Goal: Task Accomplishment & Management: Manage account settings

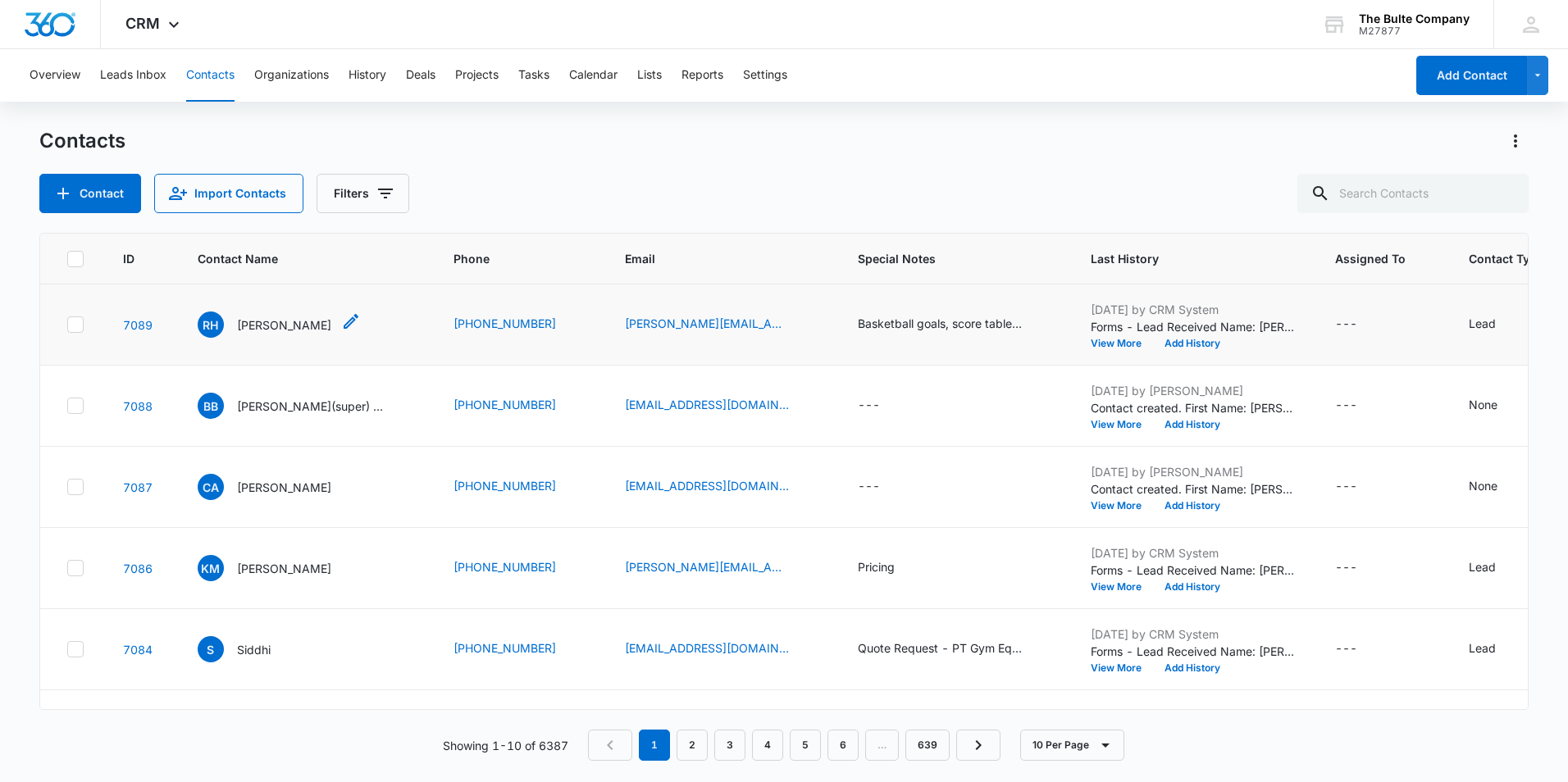
drag, startPoint x: 296, startPoint y: 320, endPoint x: 234, endPoint y: 324, distance: 62.1
click at [234, 324] on div "RH [PERSON_NAME]" at bounding box center [279, 324] width 163 height 26
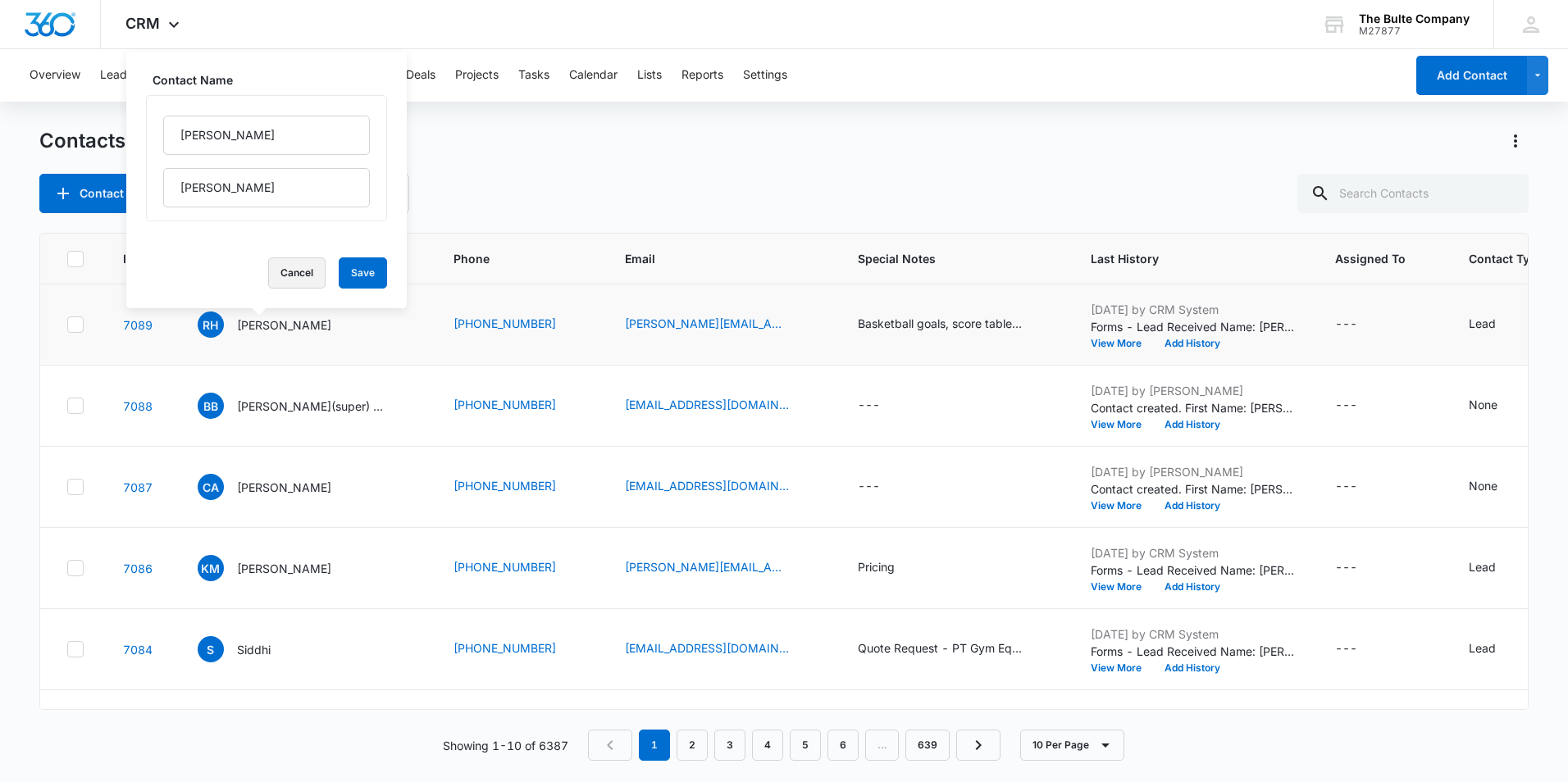
click at [280, 272] on button "Cancel" at bounding box center [296, 272] width 57 height 31
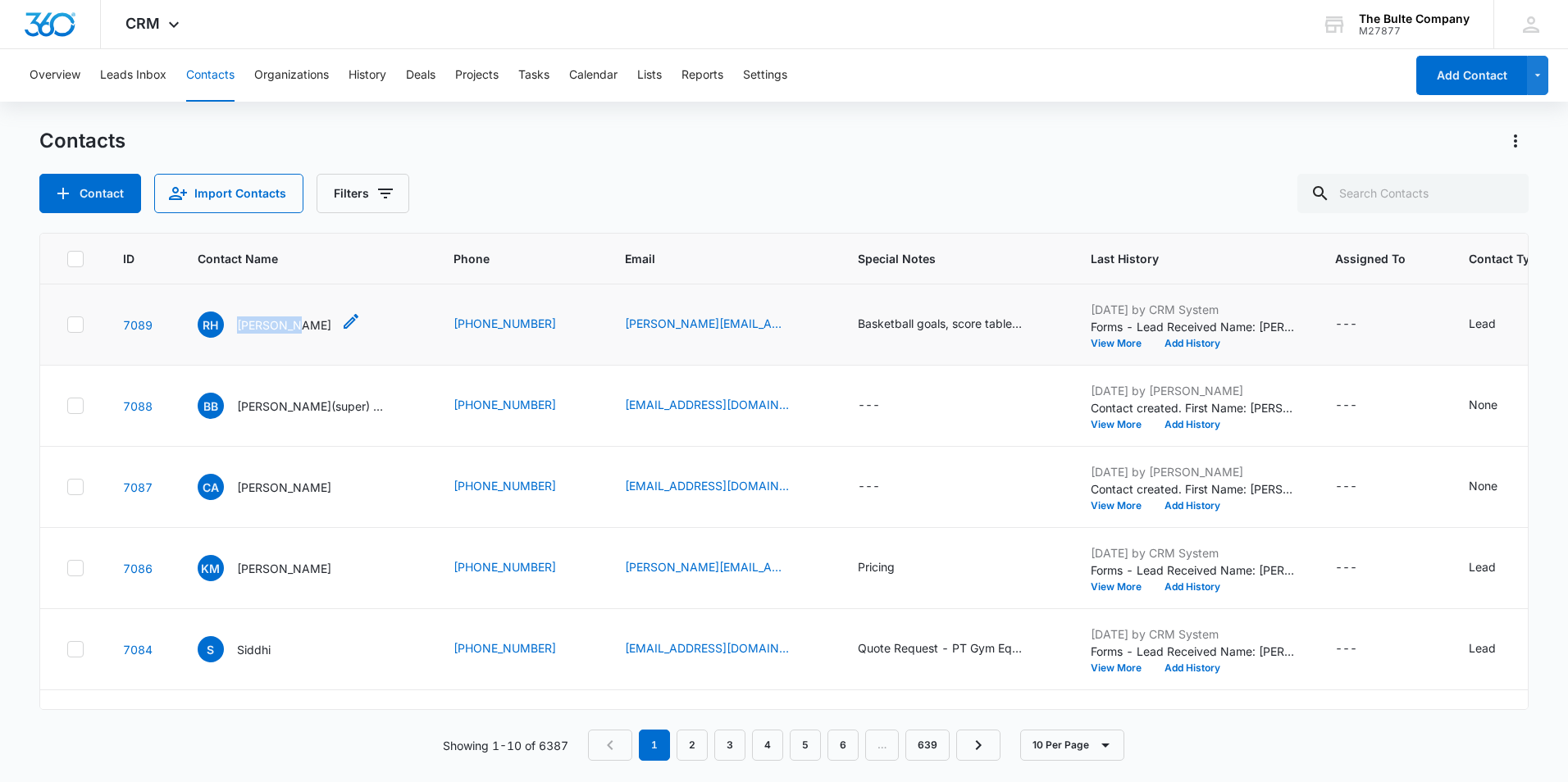
drag, startPoint x: 288, startPoint y: 327, endPoint x: 238, endPoint y: 333, distance: 50.4
click at [238, 333] on p "[PERSON_NAME]" at bounding box center [284, 325] width 95 height 17
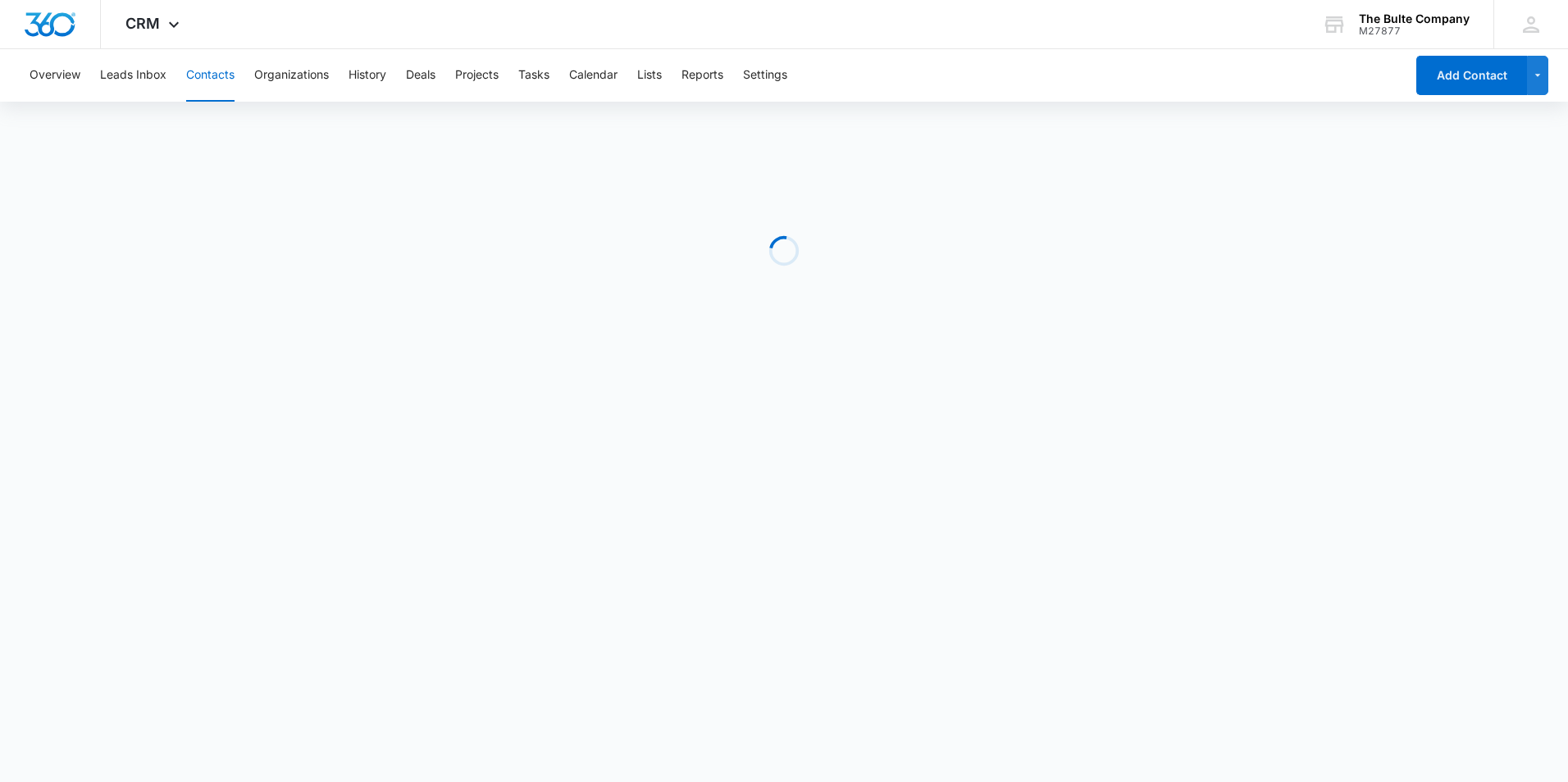
drag, startPoint x: 238, startPoint y: 332, endPoint x: 246, endPoint y: 324, distance: 11.3
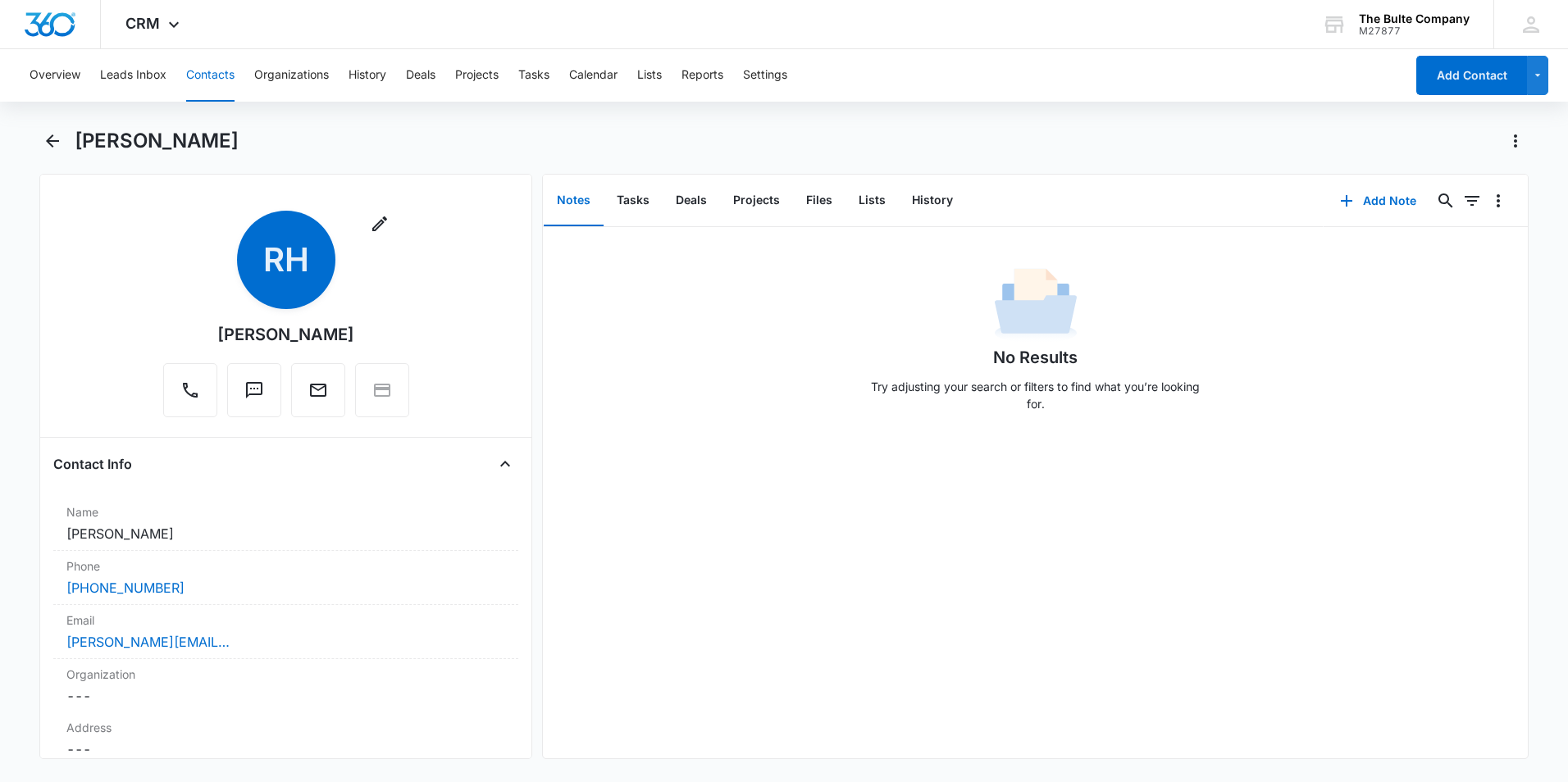
drag, startPoint x: 246, startPoint y: 324, endPoint x: 158, endPoint y: 253, distance: 113.1
click at [163, 254] on div "Remove RH [PERSON_NAME]" at bounding box center [287, 313] width 246 height 206
drag, startPoint x: 318, startPoint y: 330, endPoint x: 239, endPoint y: 337, distance: 79.3
click at [239, 337] on div "Remove RH [PERSON_NAME]" at bounding box center [287, 313] width 246 height 206
drag, startPoint x: 239, startPoint y: 337, endPoint x: 259, endPoint y: 331, distance: 20.9
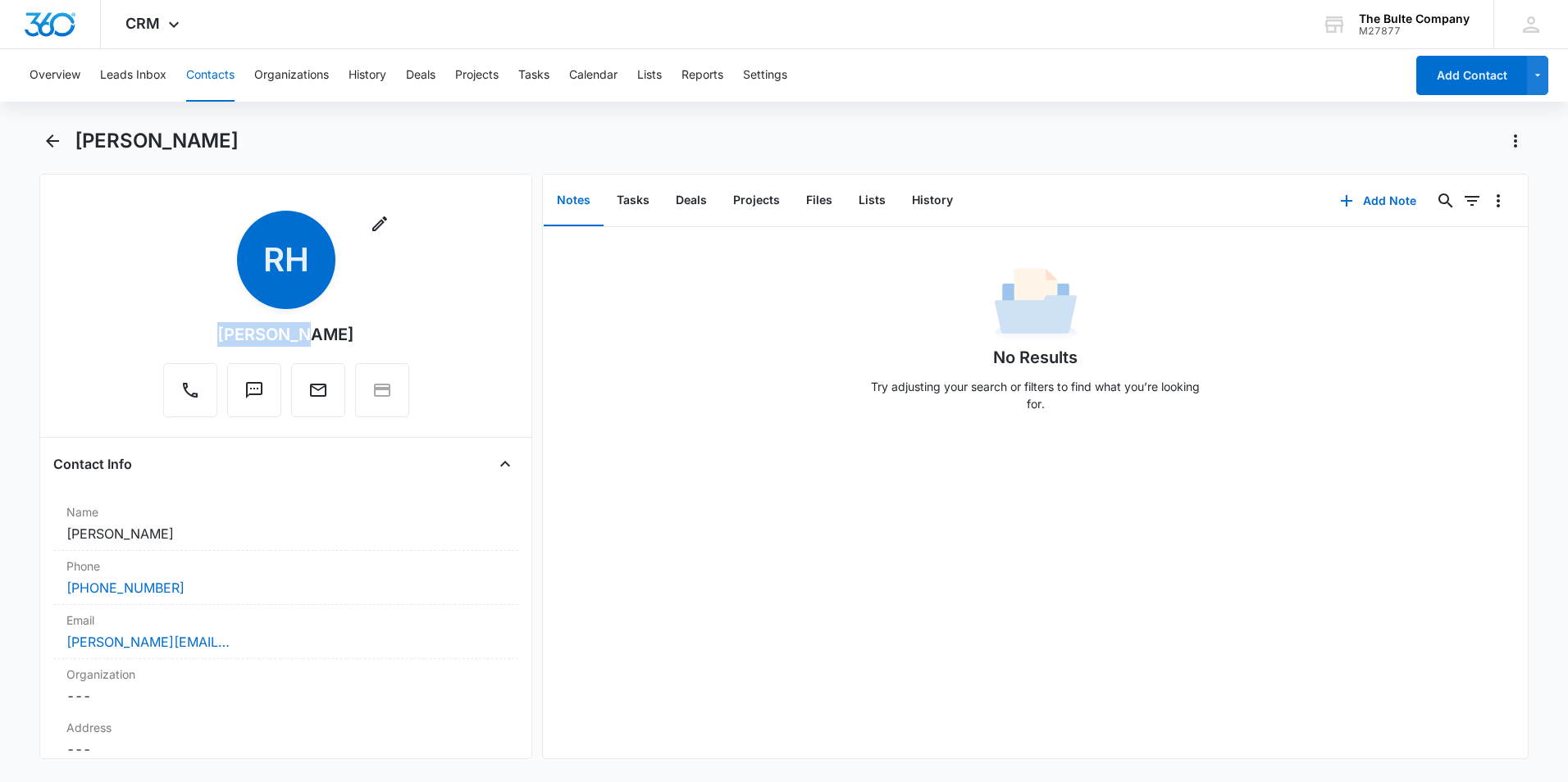
copy div "[PERSON_NAME]"
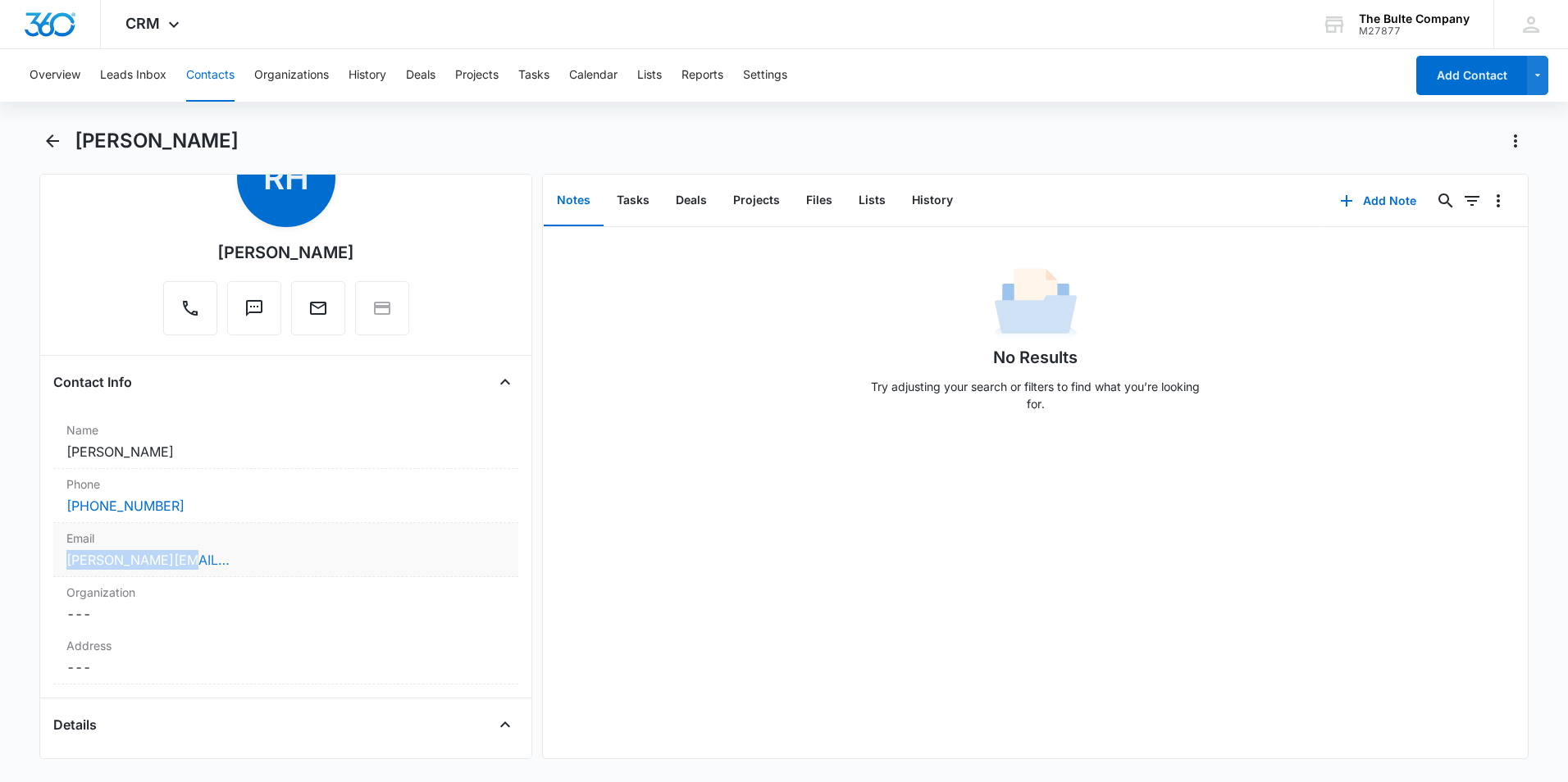
drag, startPoint x: 235, startPoint y: 559, endPoint x: 65, endPoint y: 566, distance: 170.1
click at [66, 566] on div "[PERSON_NAME][EMAIL_ADDRESS][DOMAIN_NAME]" at bounding box center [285, 560] width 438 height 20
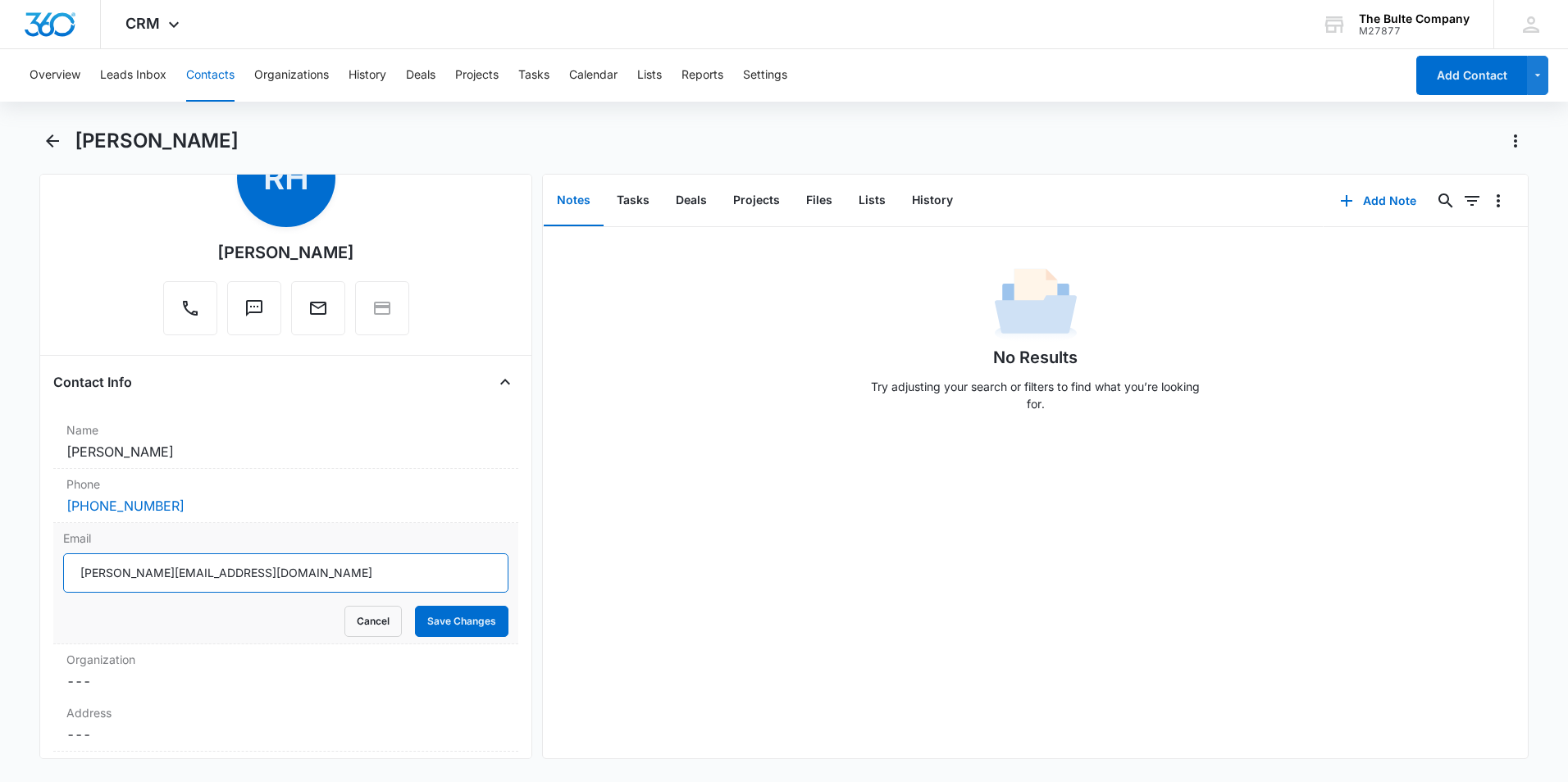
drag, startPoint x: 199, startPoint y: 572, endPoint x: 81, endPoint y: 584, distance: 118.6
click at [78, 582] on input "[PERSON_NAME][EMAIL_ADDRESS][DOMAIN_NAME]" at bounding box center [286, 573] width 446 height 39
drag, startPoint x: 195, startPoint y: 507, endPoint x: 53, endPoint y: 508, distance: 142.0
click at [54, 508] on div "Phone Cancel Save Changes [PHONE_NUMBER]" at bounding box center [286, 495] width 465 height 54
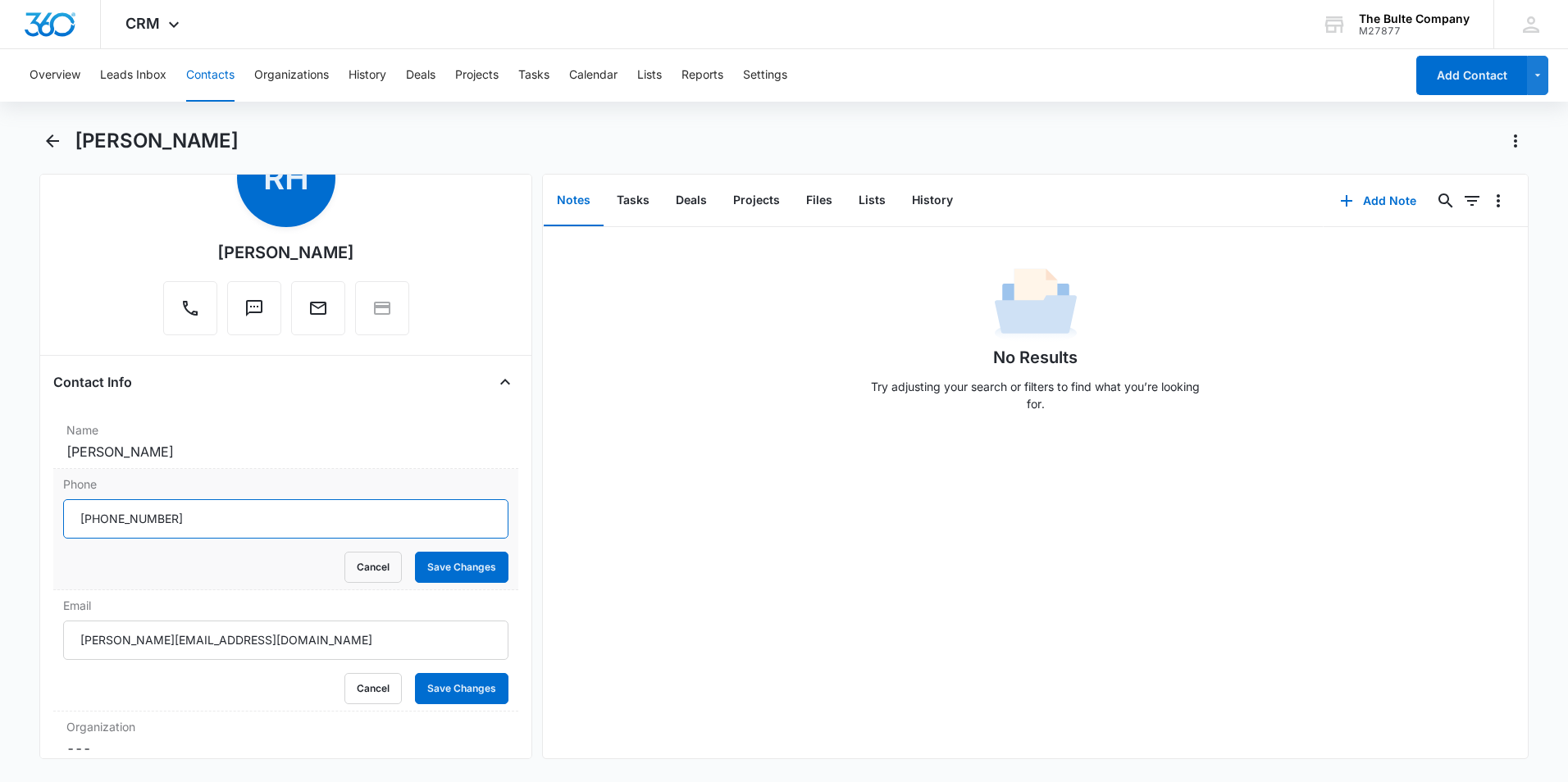
drag, startPoint x: 190, startPoint y: 509, endPoint x: 78, endPoint y: 523, distance: 112.9
click at [78, 523] on input "Phone" at bounding box center [286, 519] width 446 height 39
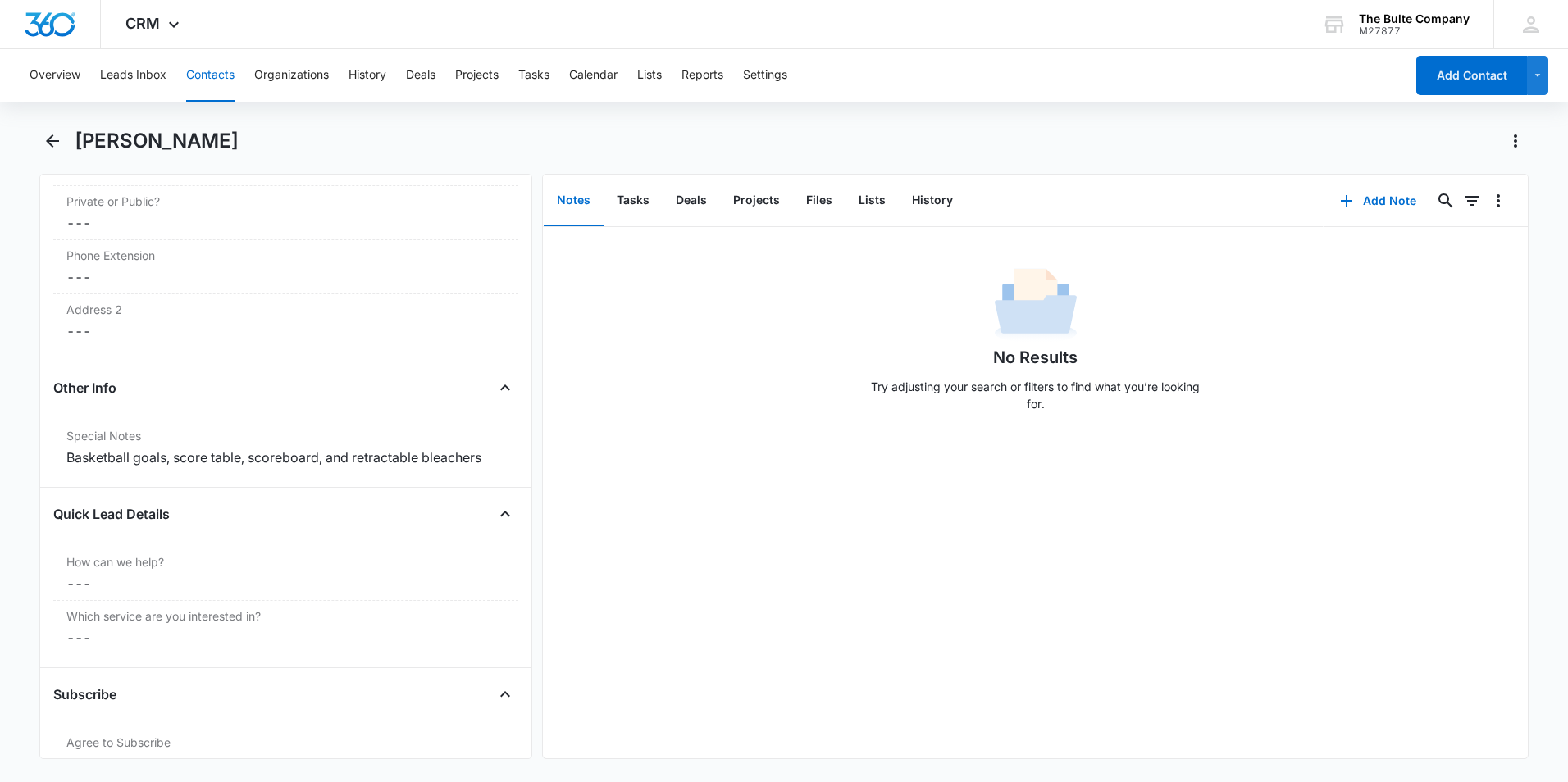
scroll to position [1722, 0]
click at [501, 452] on div "Special Notes Cancel Save Changes Basketball goals, score table, scoreboard, an…" at bounding box center [286, 442] width 465 height 54
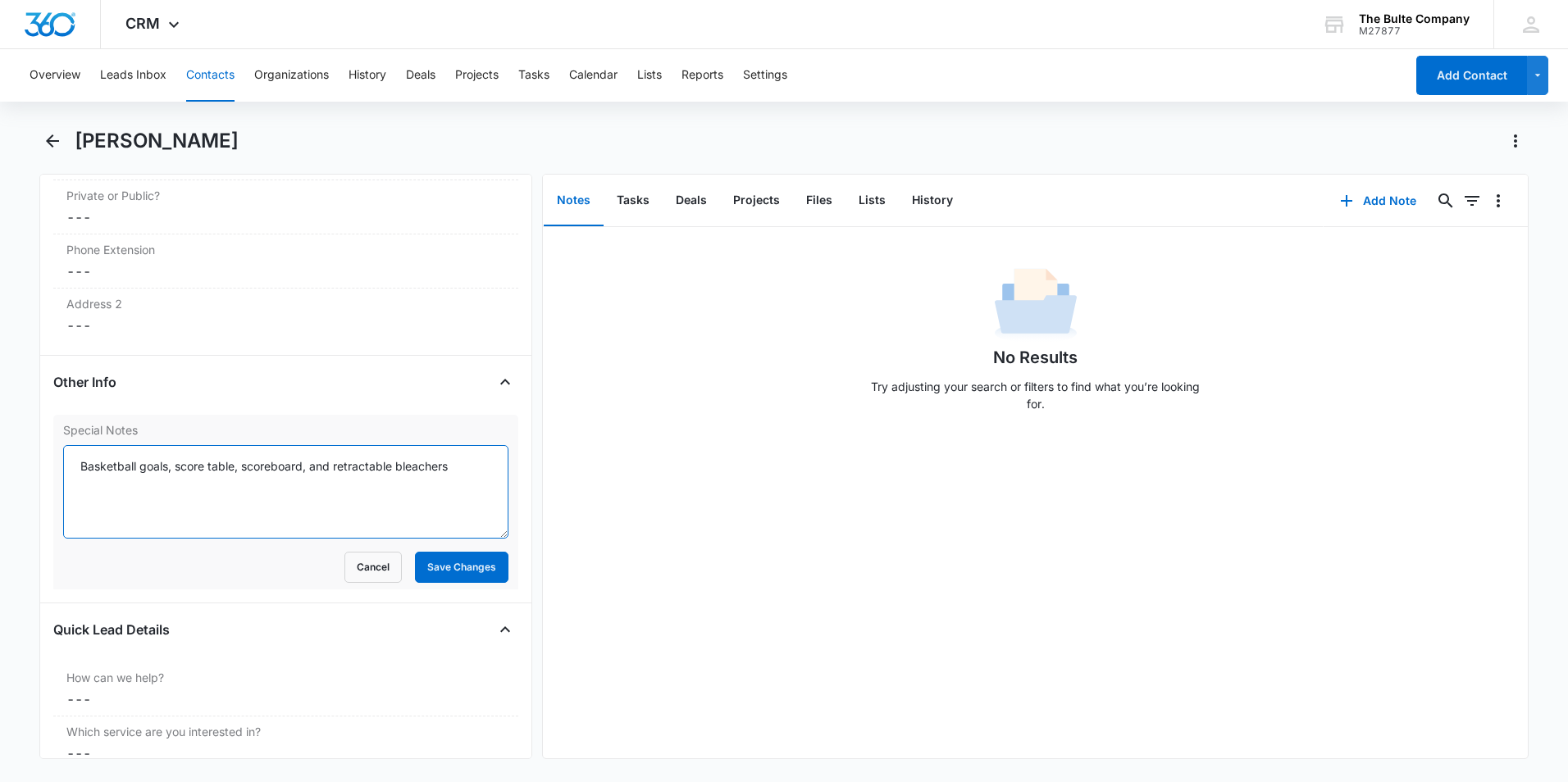
drag, startPoint x: 455, startPoint y: 467, endPoint x: 76, endPoint y: 484, distance: 379.4
click at [76, 484] on textarea "Basketball goals, score table, scoreboard, and retractable bleachers" at bounding box center [286, 492] width 446 height 94
click at [54, 142] on icon "Back" at bounding box center [52, 141] width 13 height 13
